Goal: Task Accomplishment & Management: Manage account settings

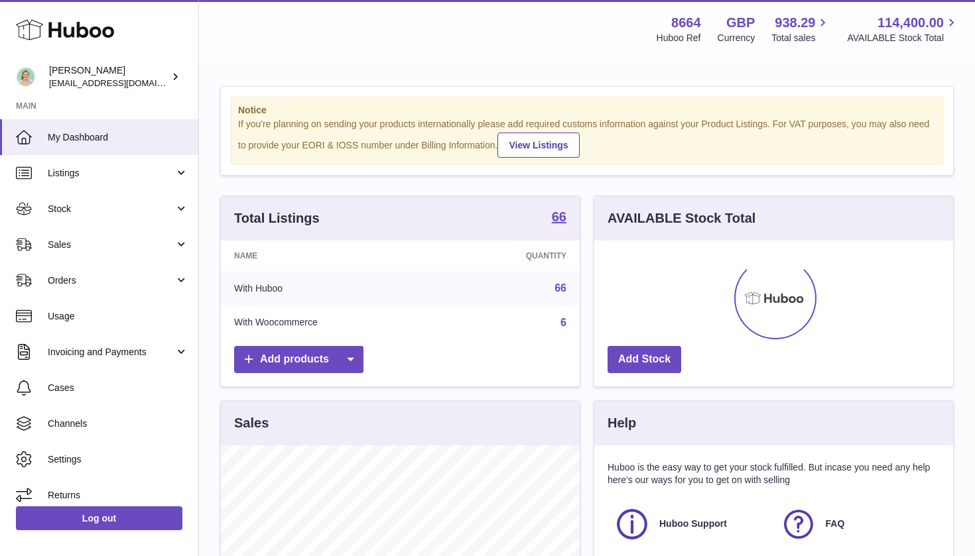
scroll to position [207, 359]
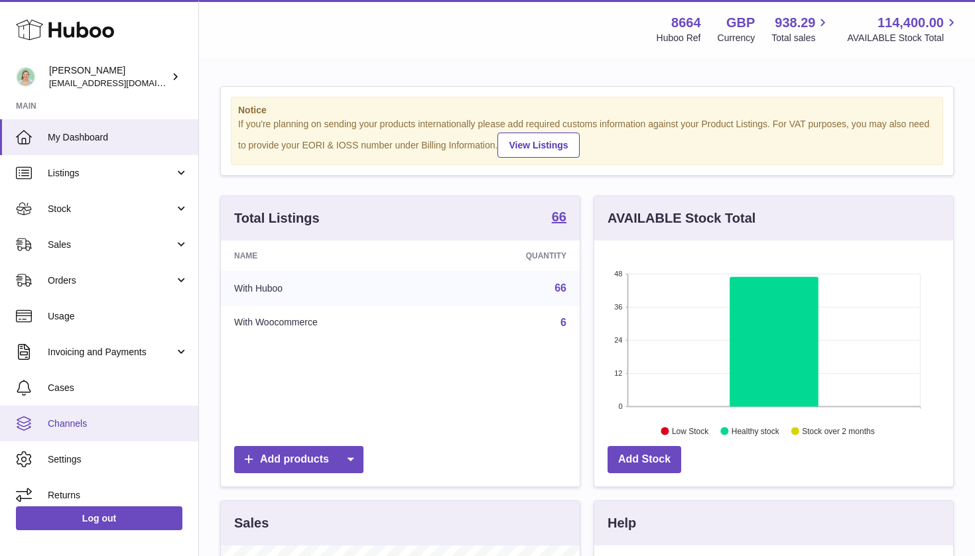
click at [94, 429] on link "Channels" at bounding box center [99, 424] width 198 height 36
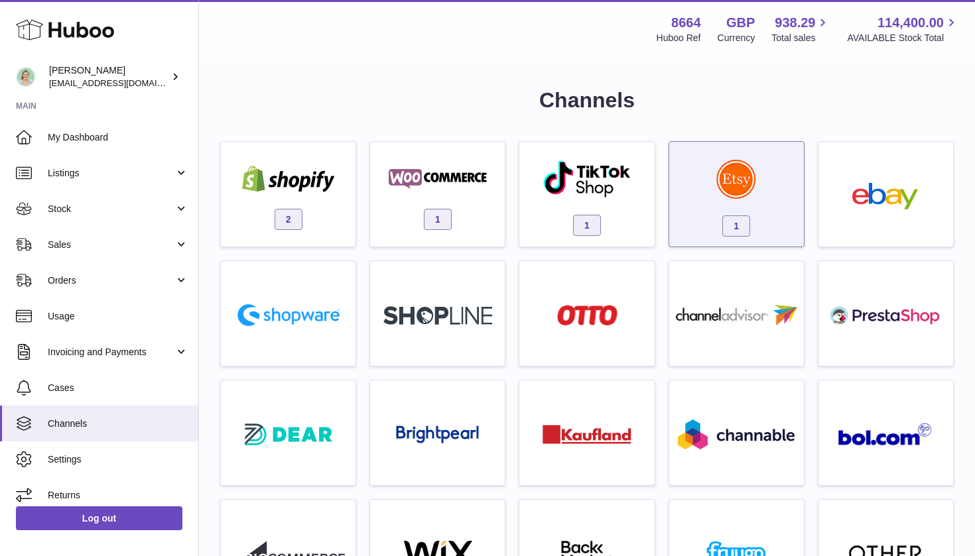
click at [740, 178] on img at bounding box center [736, 179] width 40 height 40
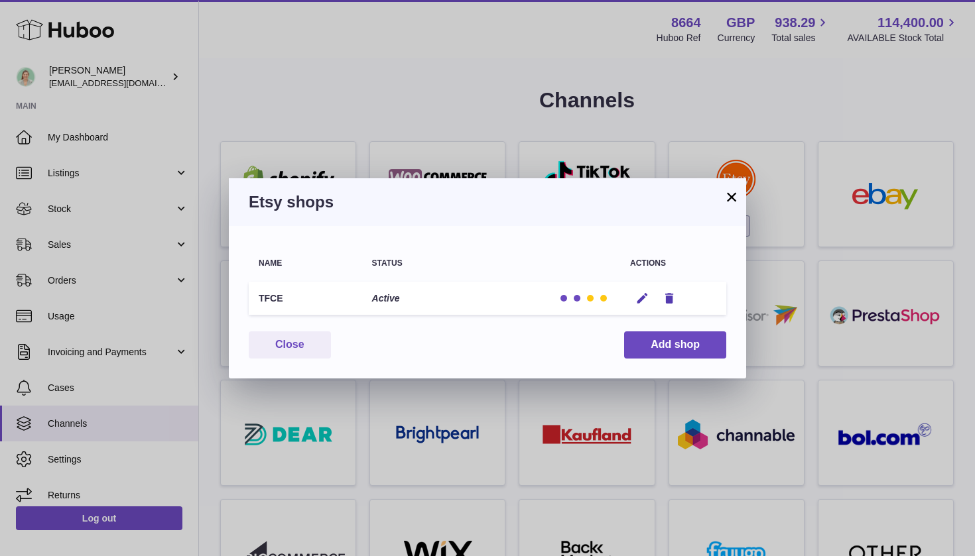
click at [372, 299] on p "Active" at bounding box center [386, 298] width 28 height 13
click at [276, 297] on td "TFCE" at bounding box center [305, 299] width 113 height 34
click at [634, 293] on button "Edit" at bounding box center [642, 299] width 25 height 14
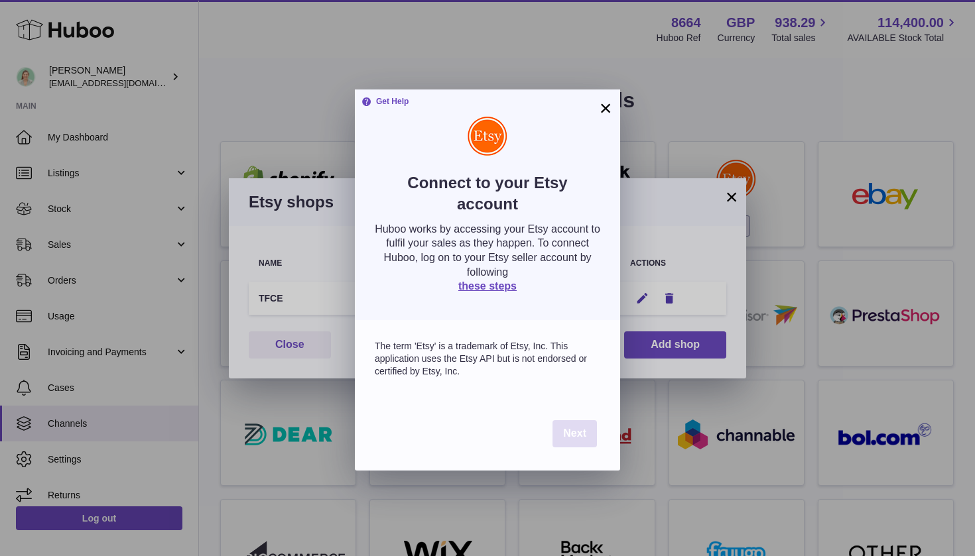
click at [572, 432] on span "Next" at bounding box center [574, 433] width 23 height 11
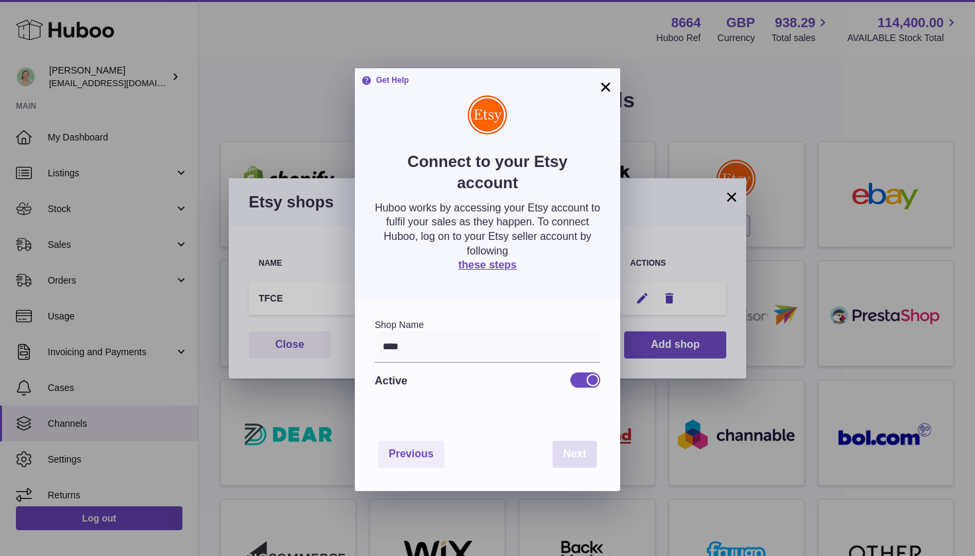
click at [574, 452] on span "Next" at bounding box center [574, 453] width 23 height 11
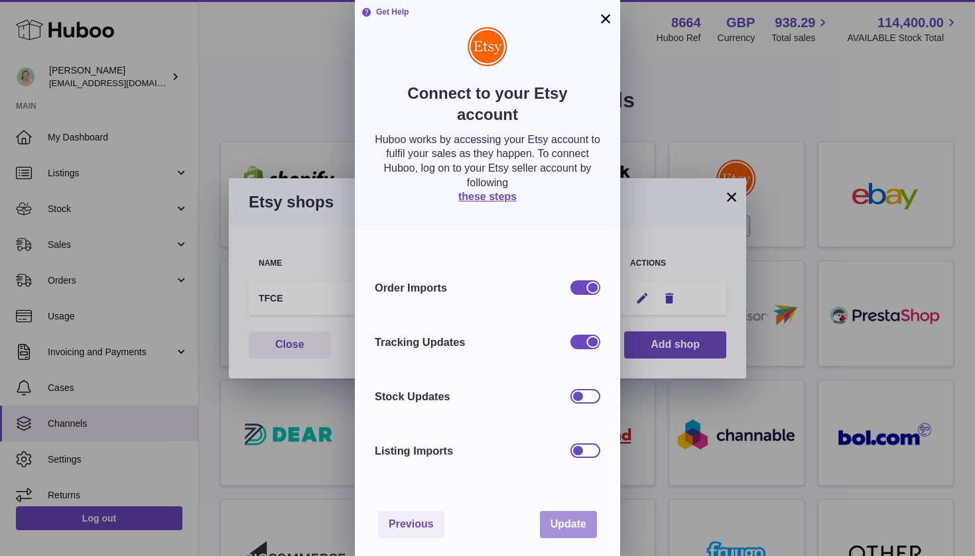
click at [570, 521] on span "Update" at bounding box center [568, 524] width 36 height 11
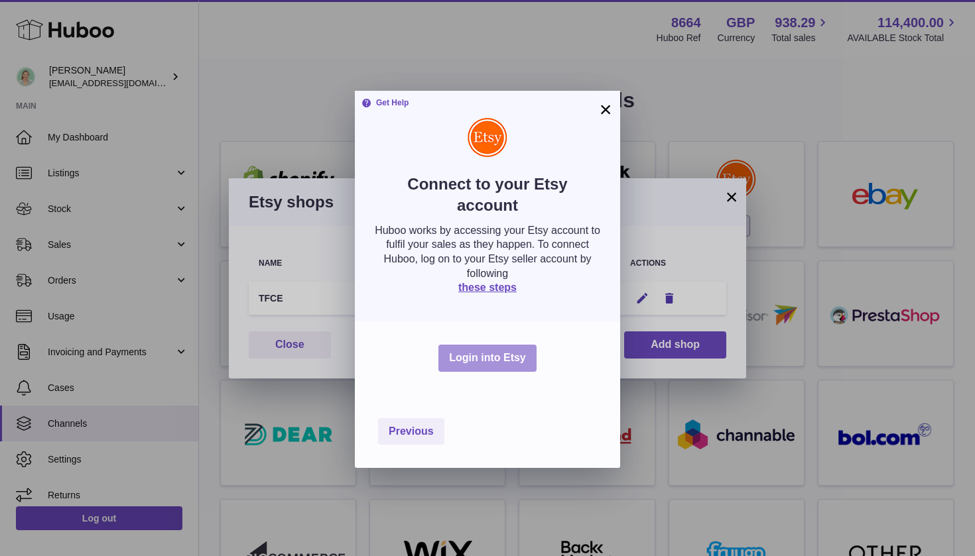
click at [493, 357] on button "Login into Etsy" at bounding box center [487, 358] width 98 height 27
click at [608, 105] on button "×" at bounding box center [606, 111] width 16 height 16
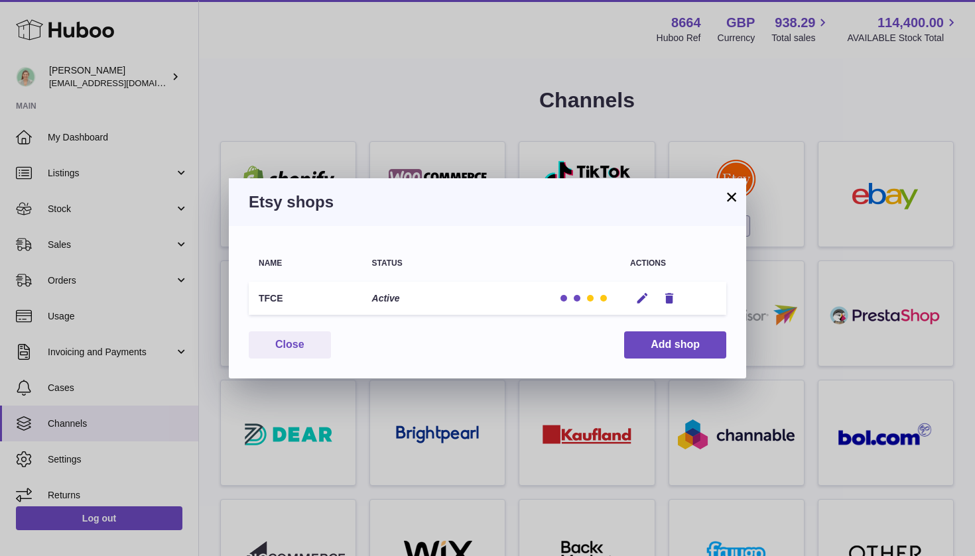
click at [731, 196] on button "×" at bounding box center [732, 197] width 16 height 16
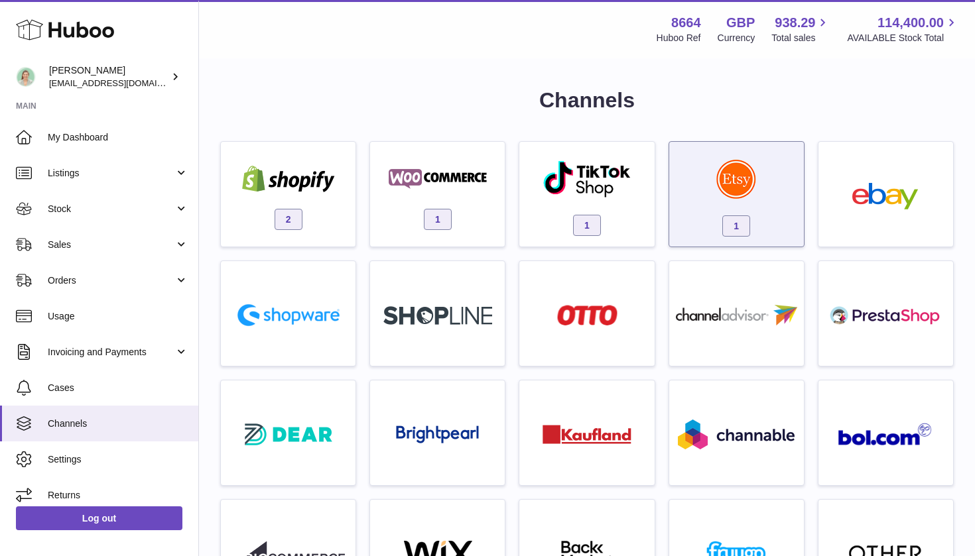
click at [717, 182] on img at bounding box center [736, 179] width 40 height 40
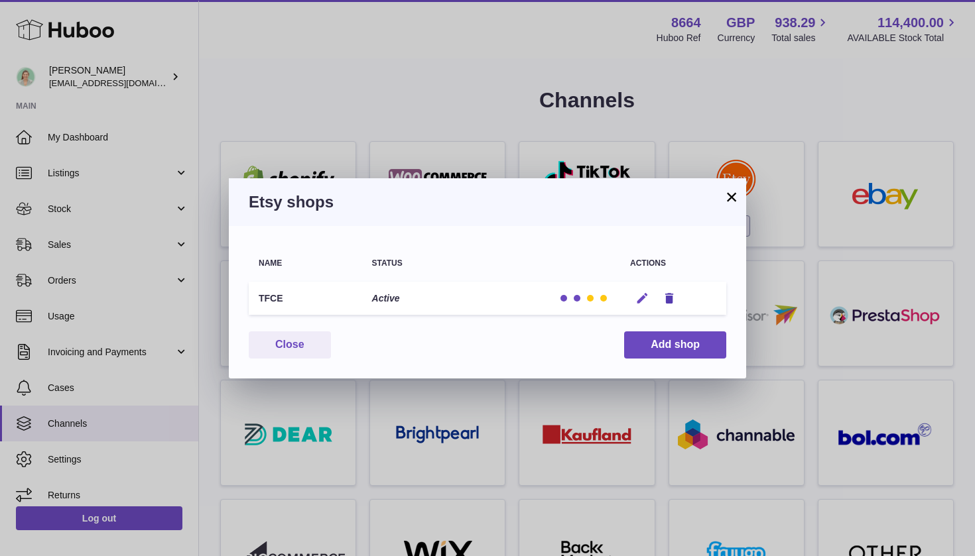
click at [645, 299] on icon "button" at bounding box center [642, 299] width 14 height 14
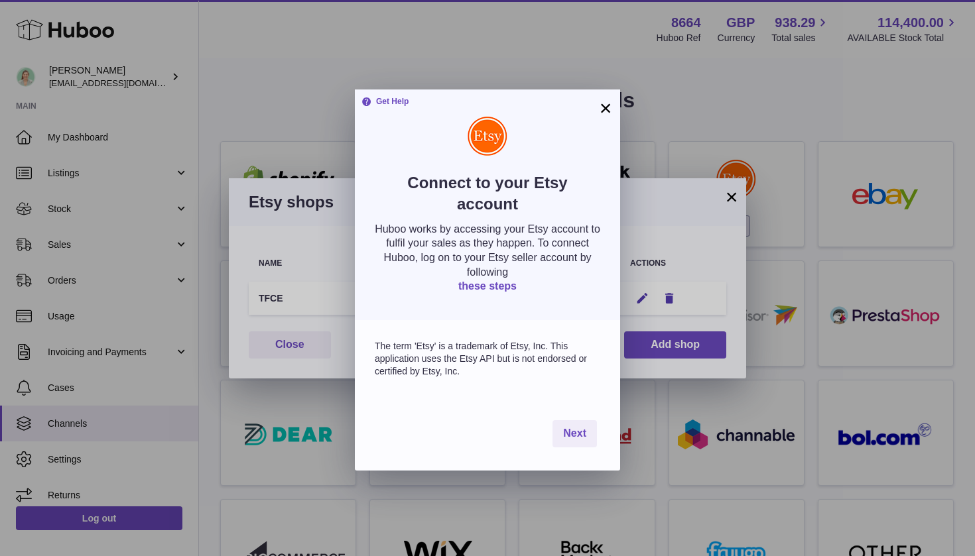
click at [502, 284] on link "these steps" at bounding box center [487, 286] width 58 height 11
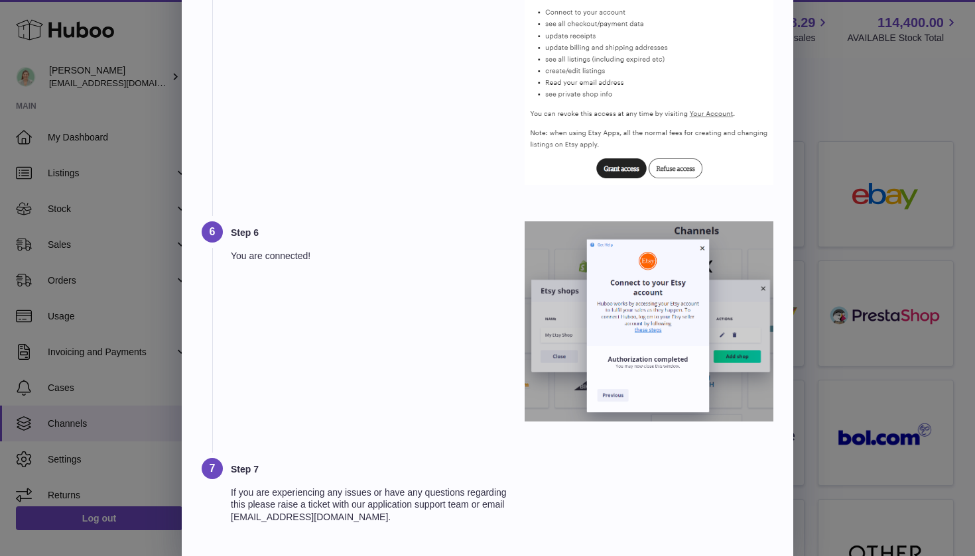
scroll to position [1035, 0]
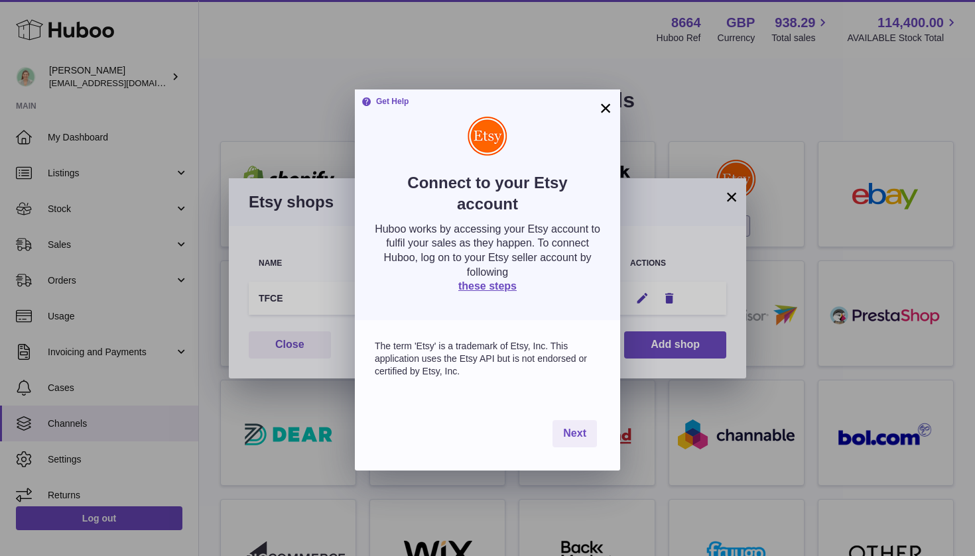
click at [606, 109] on button "×" at bounding box center [606, 108] width 16 height 16
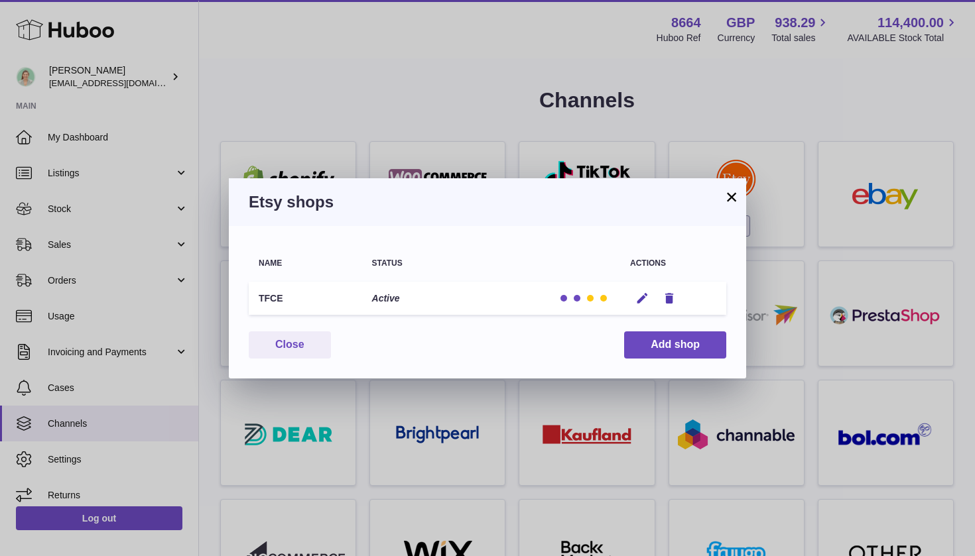
click at [582, 297] on div at bounding box center [583, 298] width 53 height 13
click at [734, 202] on button "×" at bounding box center [732, 197] width 16 height 16
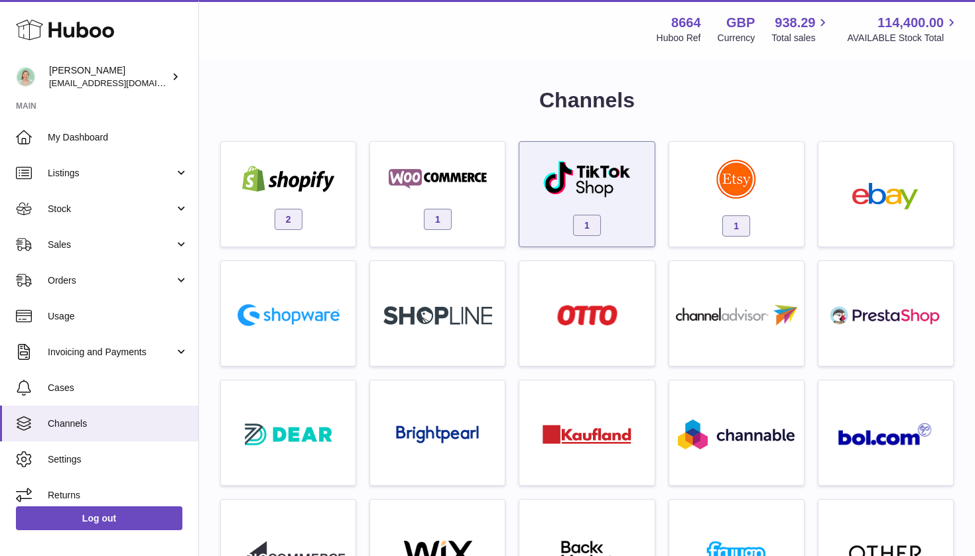
click at [621, 186] on img at bounding box center [588, 179] width 90 height 38
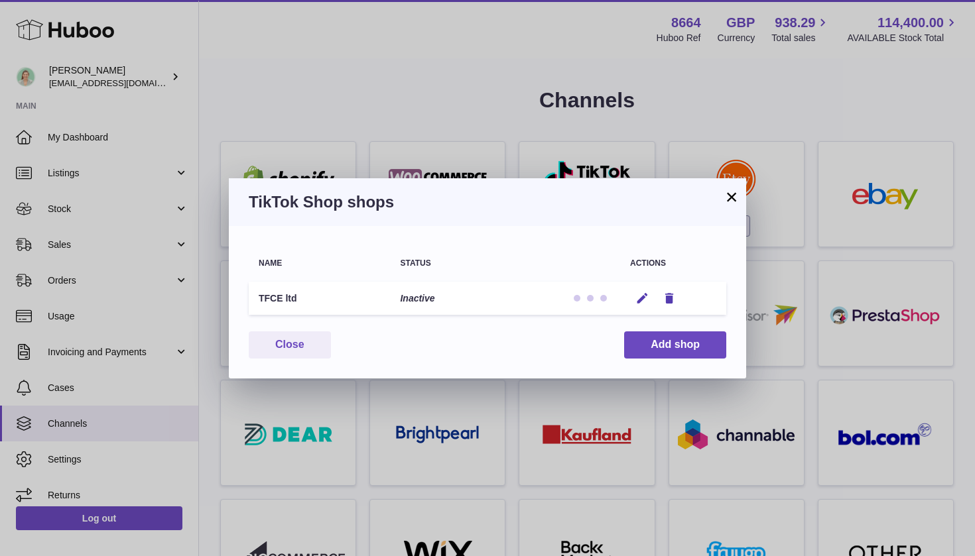
click at [732, 196] on button "×" at bounding box center [732, 197] width 16 height 16
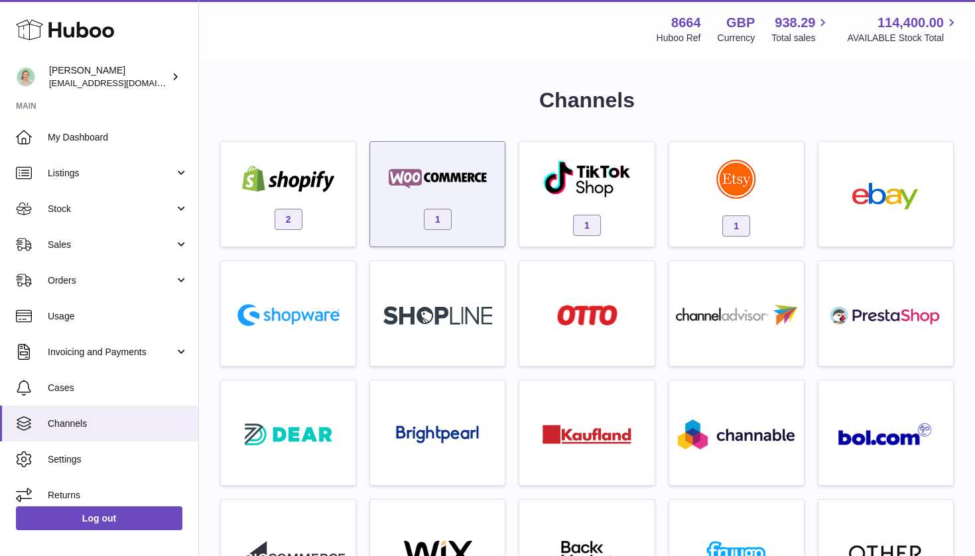
click at [464, 192] on div at bounding box center [437, 181] width 113 height 30
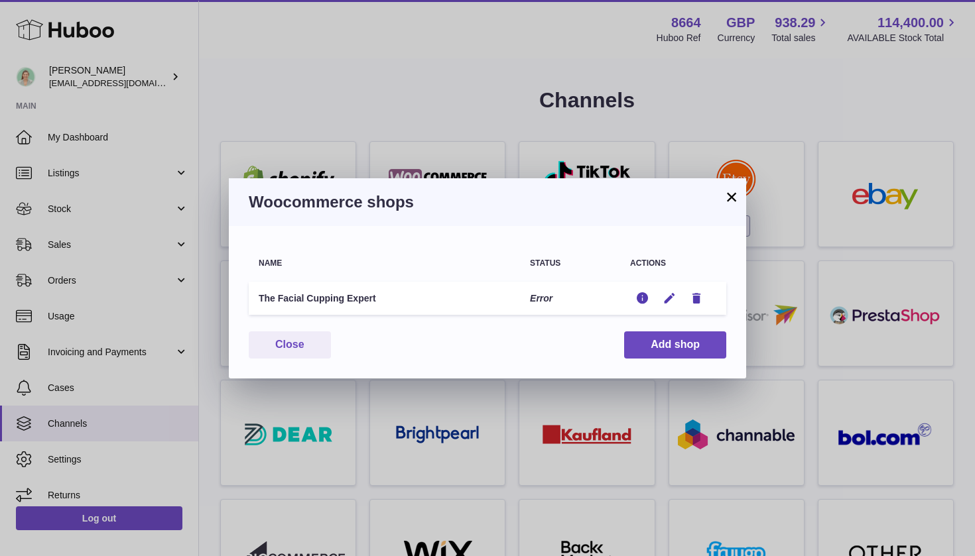
click at [733, 194] on button "×" at bounding box center [732, 197] width 16 height 16
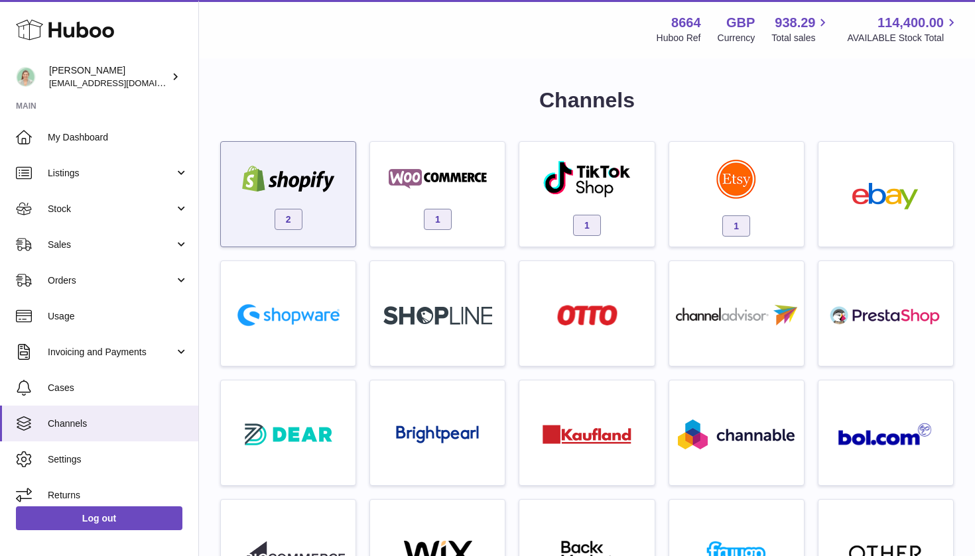
click at [318, 180] on img at bounding box center [288, 179] width 113 height 27
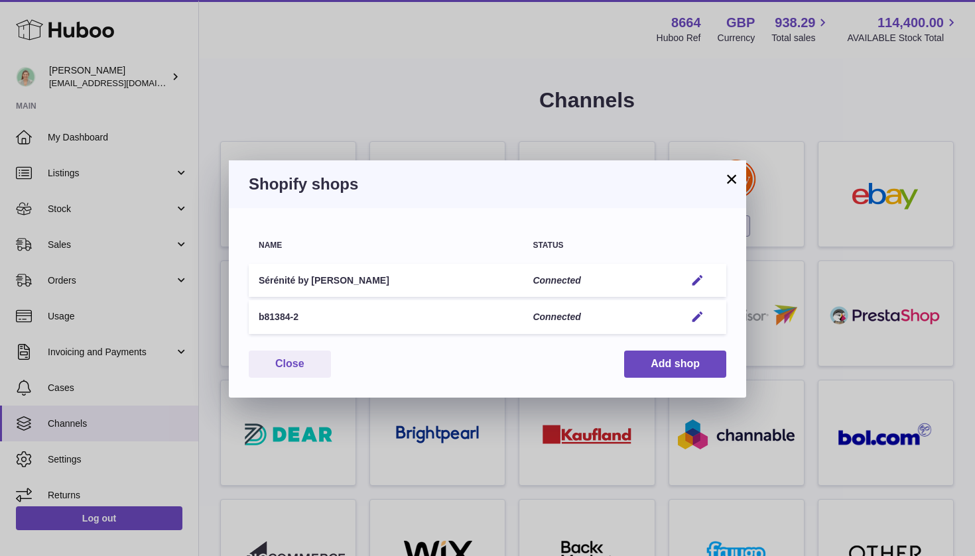
click at [730, 176] on button "×" at bounding box center [732, 179] width 16 height 16
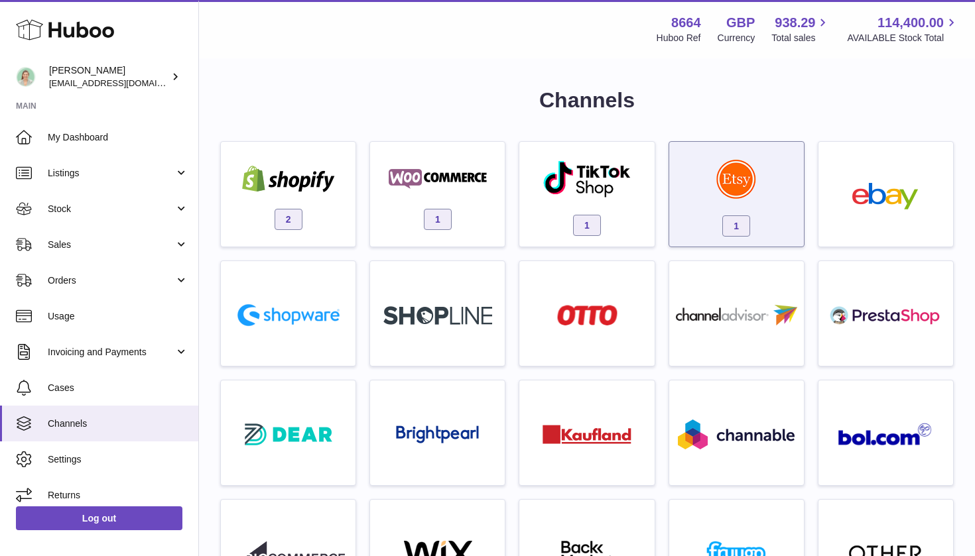
click at [723, 176] on img at bounding box center [736, 179] width 40 height 40
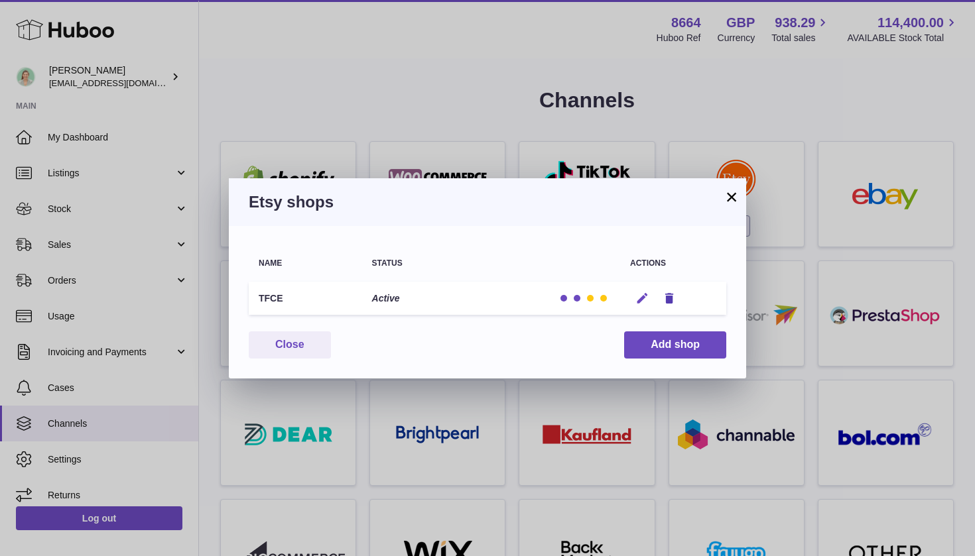
click at [639, 302] on icon "button" at bounding box center [642, 299] width 14 height 14
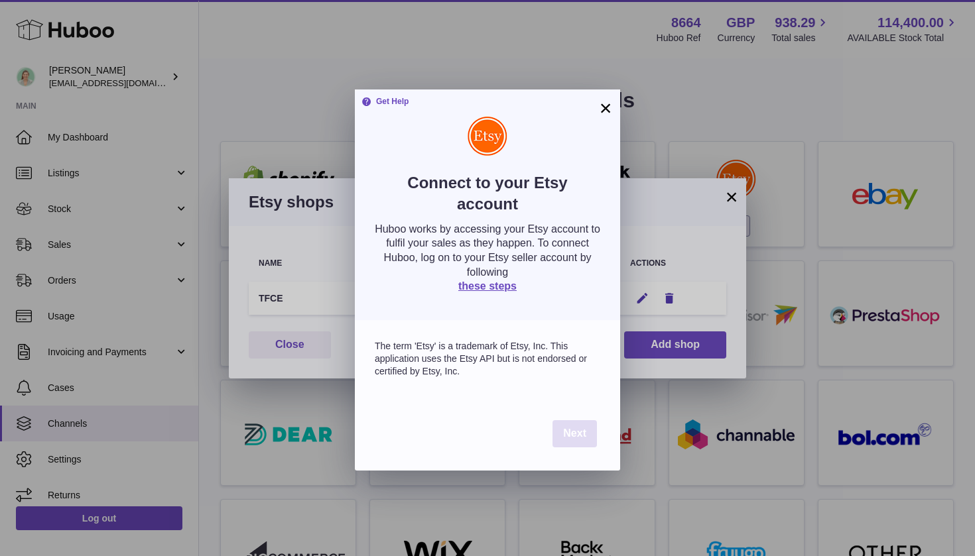
click at [574, 433] on span "Next" at bounding box center [574, 433] width 23 height 11
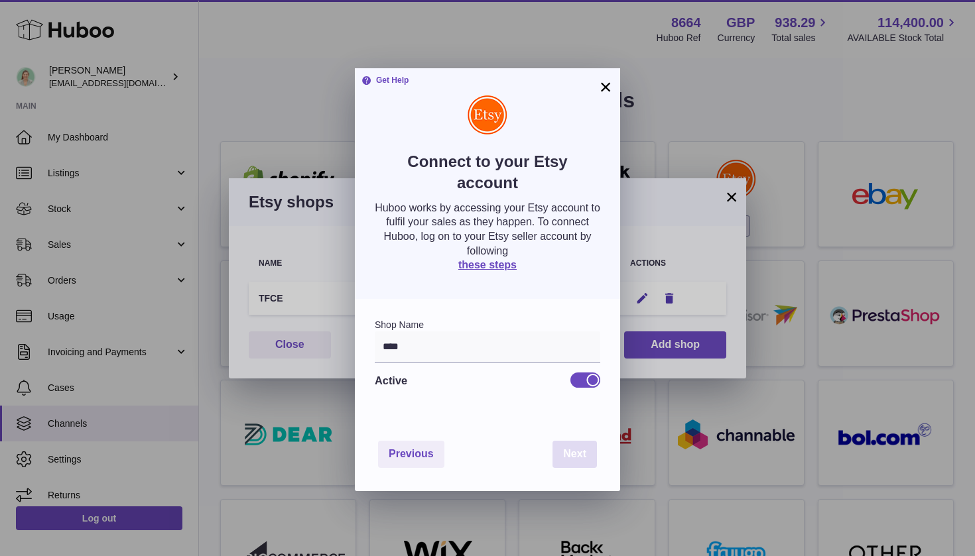
click at [570, 455] on span "Next" at bounding box center [574, 453] width 23 height 11
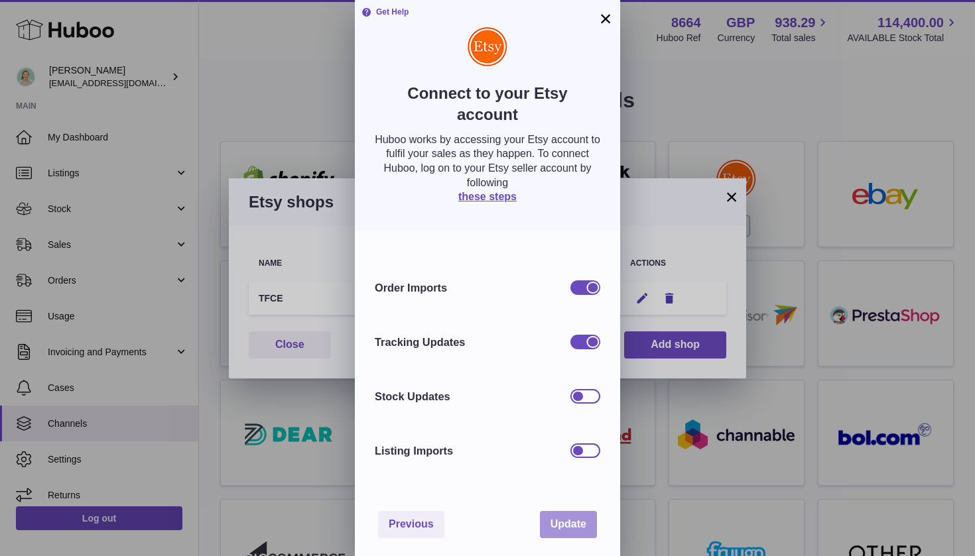
click at [570, 520] on span "Update" at bounding box center [568, 524] width 36 height 11
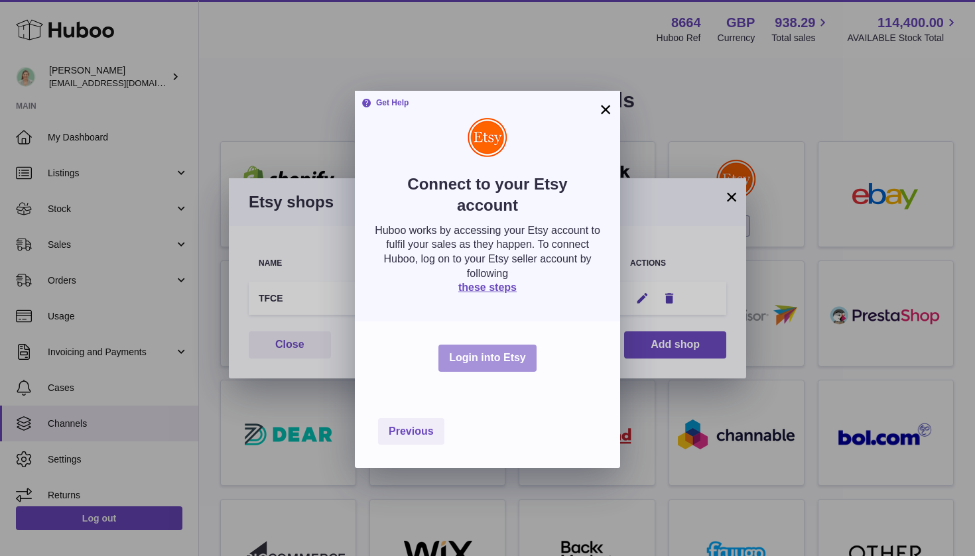
click at [494, 361] on button "Login into Etsy" at bounding box center [487, 358] width 98 height 27
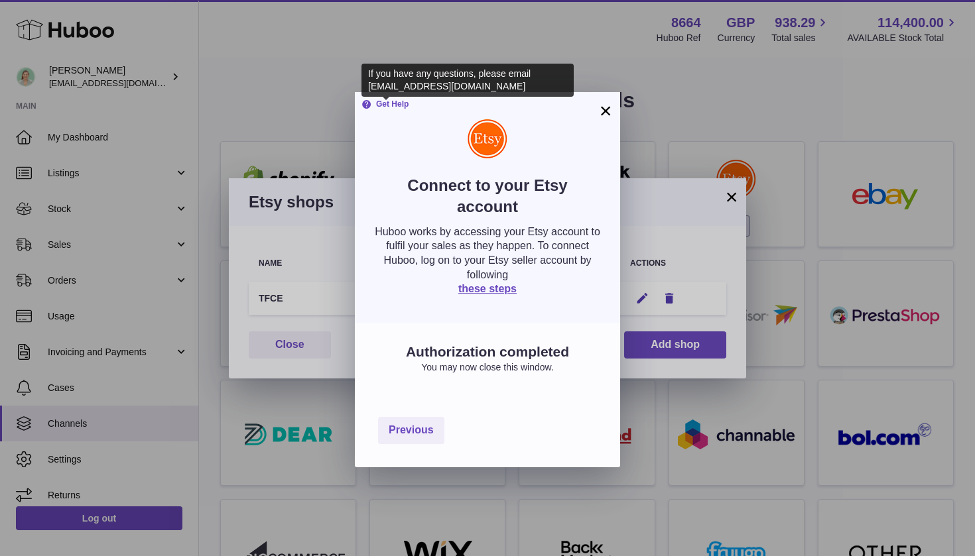
click at [394, 105] on strong "Get Help" at bounding box center [384, 104] width 47 height 11
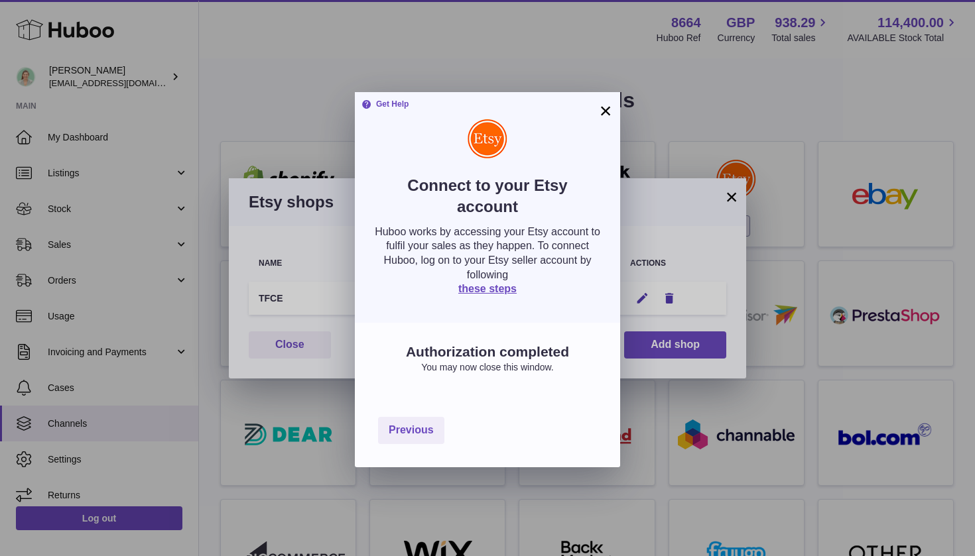
click at [367, 102] on icon at bounding box center [366, 104] width 11 height 11
click at [604, 108] on button "×" at bounding box center [606, 111] width 16 height 16
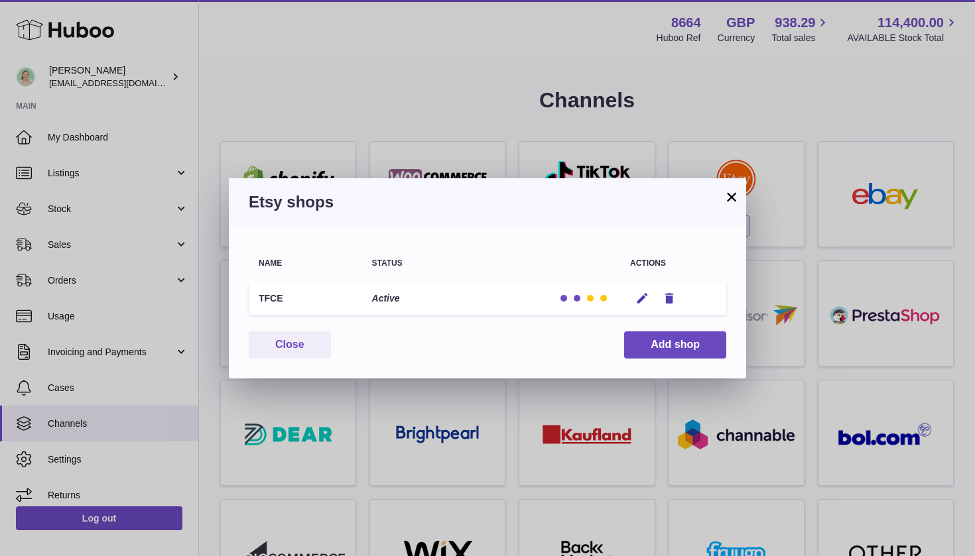
click at [728, 196] on button "×" at bounding box center [732, 197] width 16 height 16
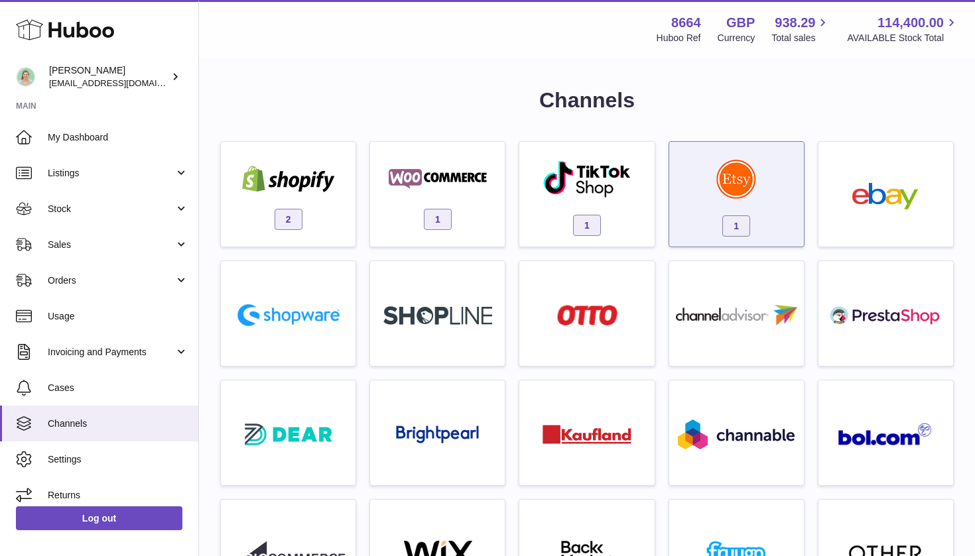
click at [700, 174] on div "1" at bounding box center [736, 197] width 121 height 85
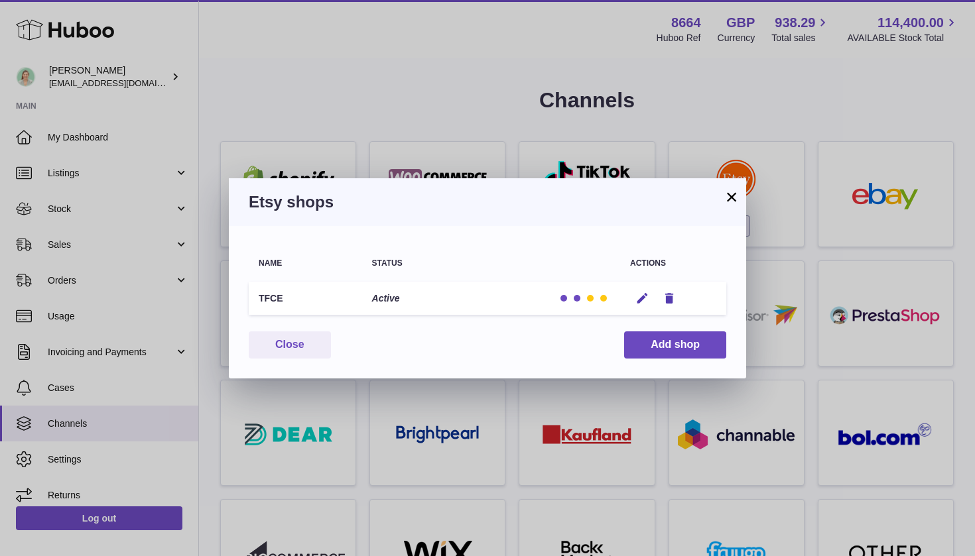
click at [727, 191] on button "×" at bounding box center [732, 197] width 16 height 16
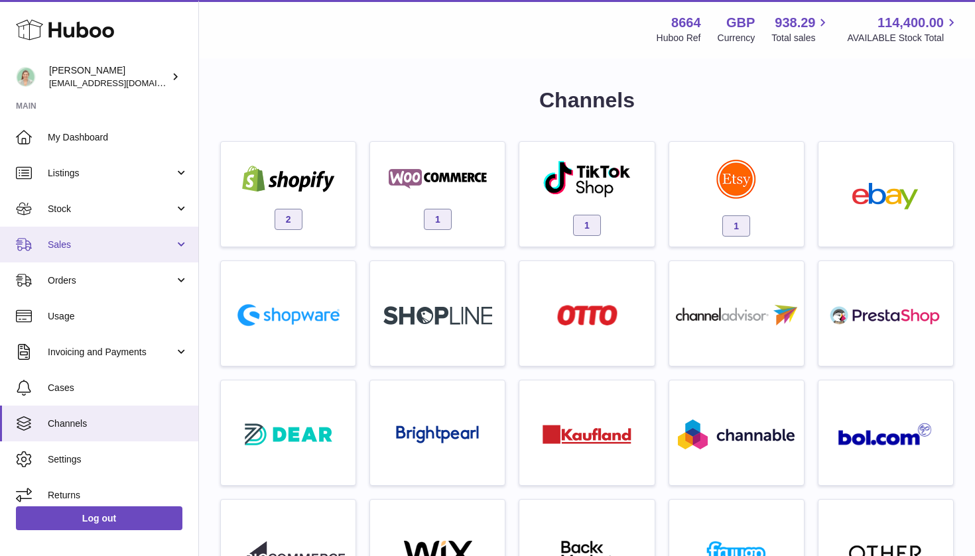
click at [66, 248] on span "Sales" at bounding box center [111, 245] width 127 height 13
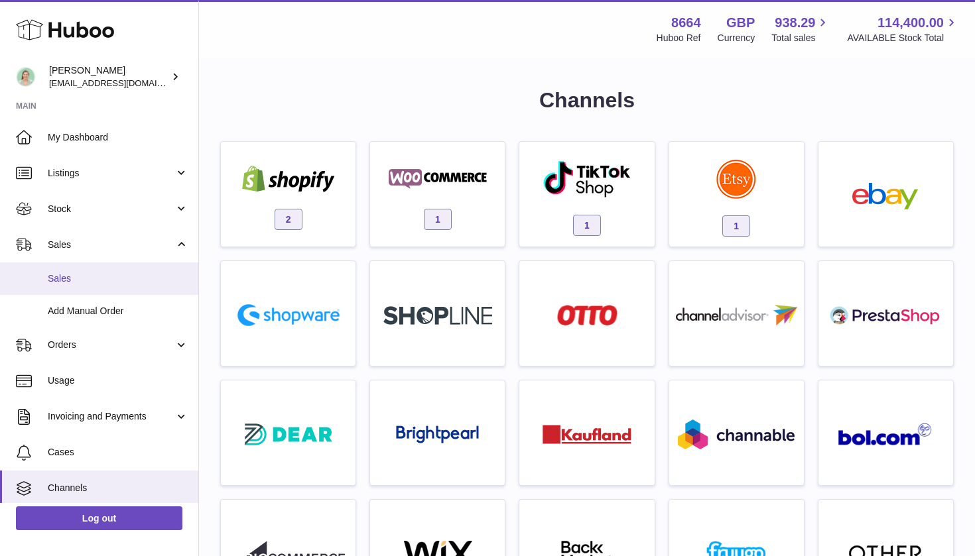
click at [64, 276] on span "Sales" at bounding box center [118, 279] width 141 height 13
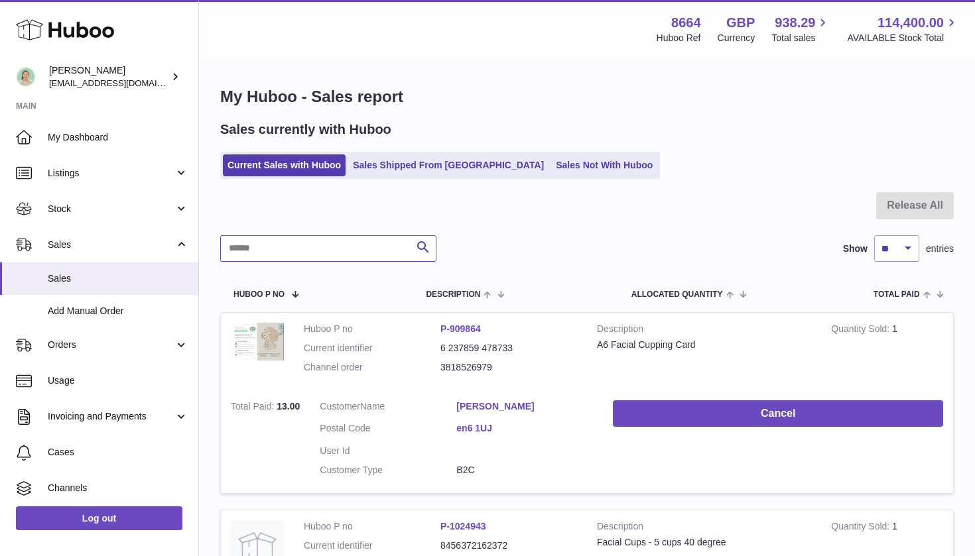
click at [361, 252] on input "text" at bounding box center [328, 248] width 216 height 27
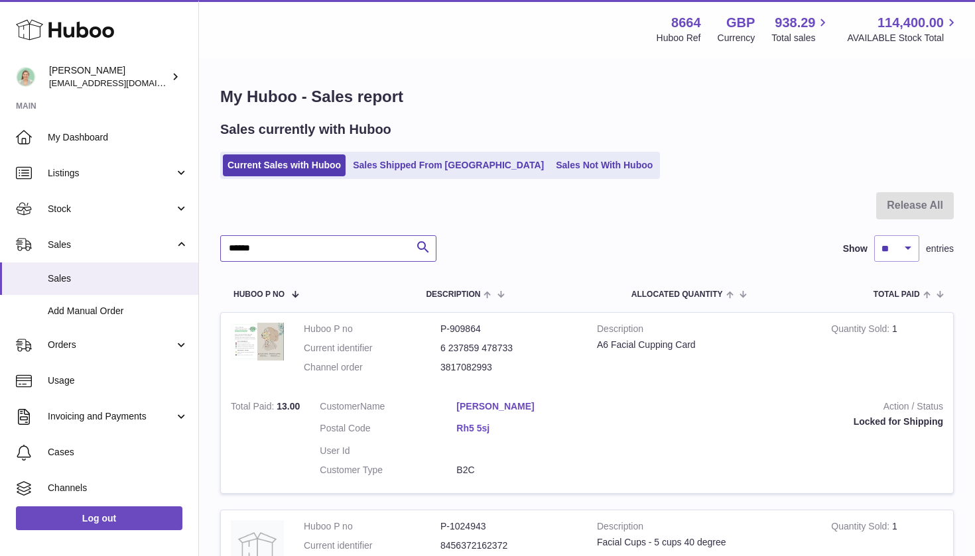
click at [256, 247] on input "******" at bounding box center [328, 248] width 216 height 27
paste input "*******"
type input "**********"
